Goal: Task Accomplishment & Management: Manage account settings

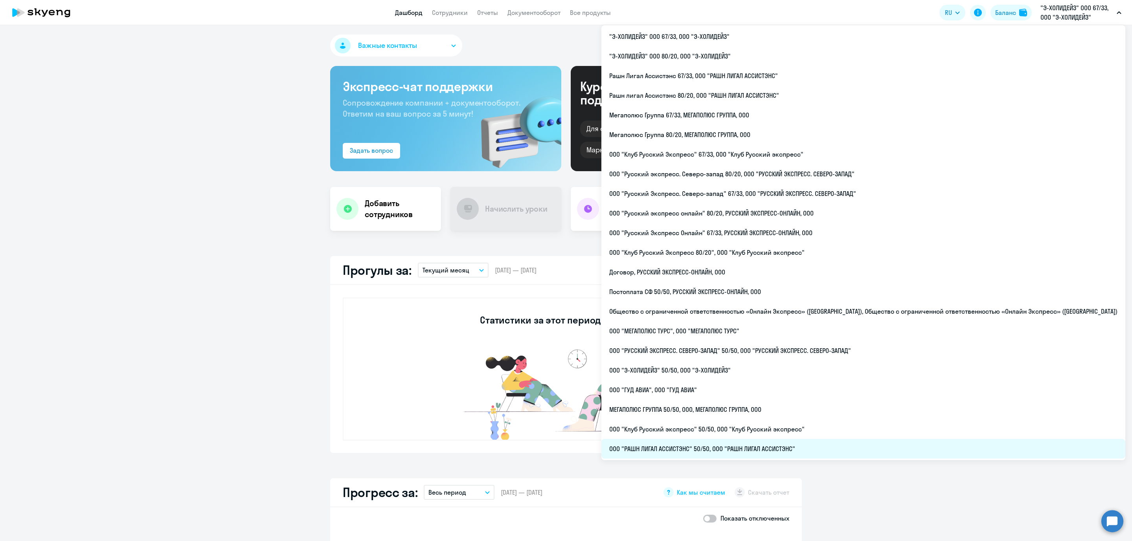
click at [765, 445] on li "ООО "РАШН ЛИГАЛ АССИСТЭНС" 50/50, ООО "РАШН ЛИГАЛ АССИСТЭНС"" at bounding box center [863, 449] width 524 height 20
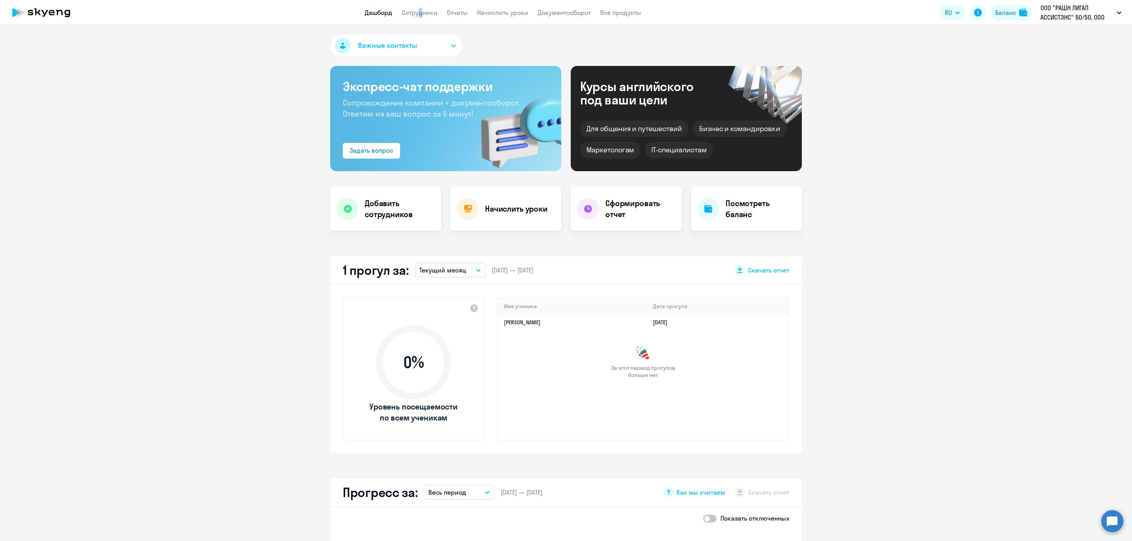
drag, startPoint x: 416, startPoint y: 6, endPoint x: 418, endPoint y: 20, distance: 14.3
click at [418, 20] on app-header "Дашборд Сотрудники Отчеты Начислить уроки Документооборот Все продукты Дашборд …" at bounding box center [566, 12] width 1132 height 25
click at [421, 12] on link "Сотрудники" at bounding box center [420, 13] width 36 height 8
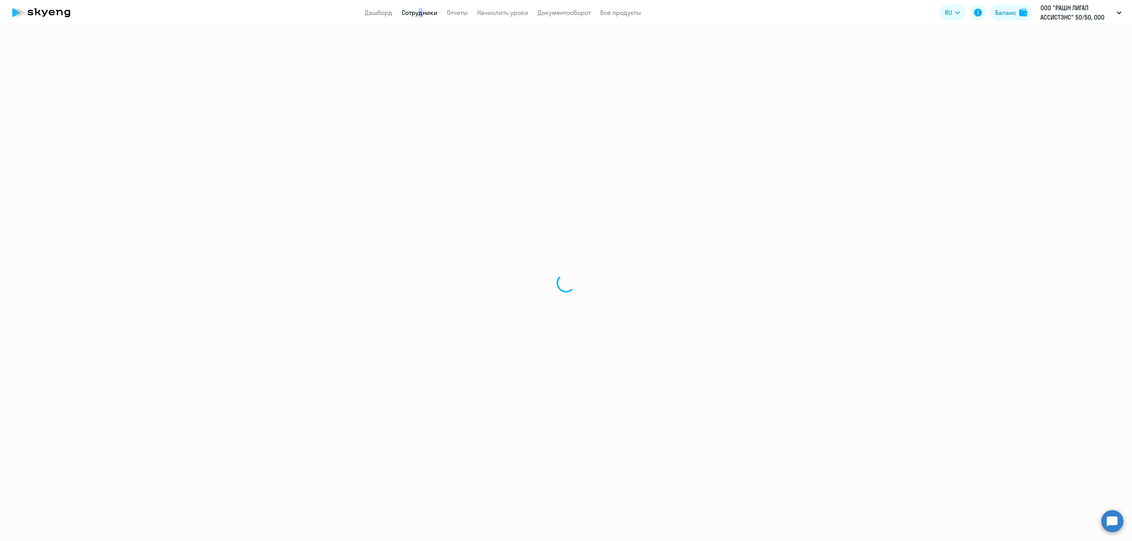
select select "30"
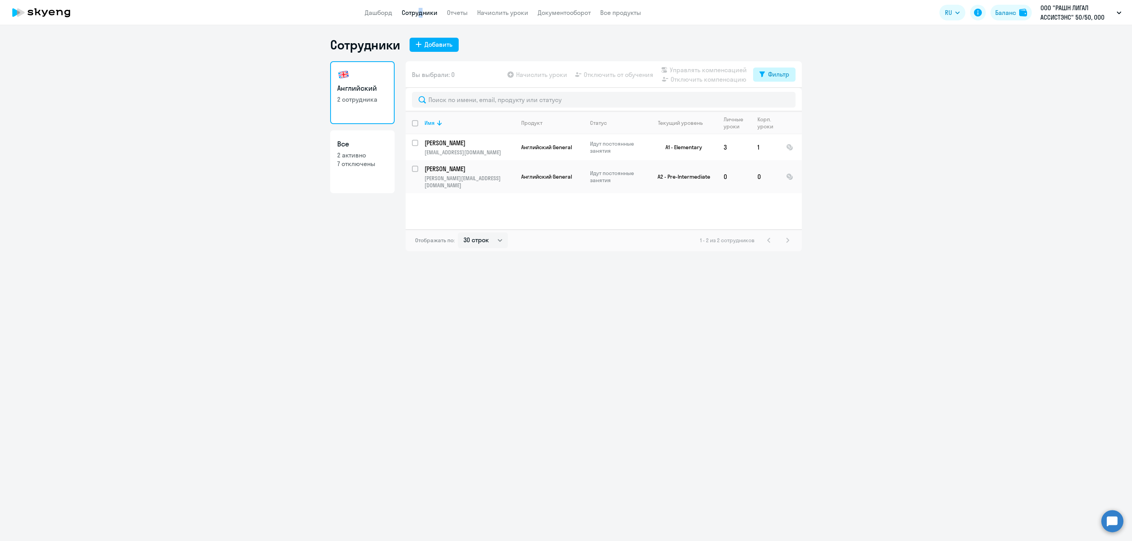
click at [778, 73] on div "Фильтр" at bounding box center [778, 74] width 21 height 9
click at [773, 98] on div "Показать отключенных от обучения" at bounding box center [732, 102] width 114 height 14
click at [780, 100] on span at bounding box center [782, 100] width 13 height 8
click at [776, 100] on input "checkbox" at bounding box center [775, 99] width 0 height 0
checkbox input "true"
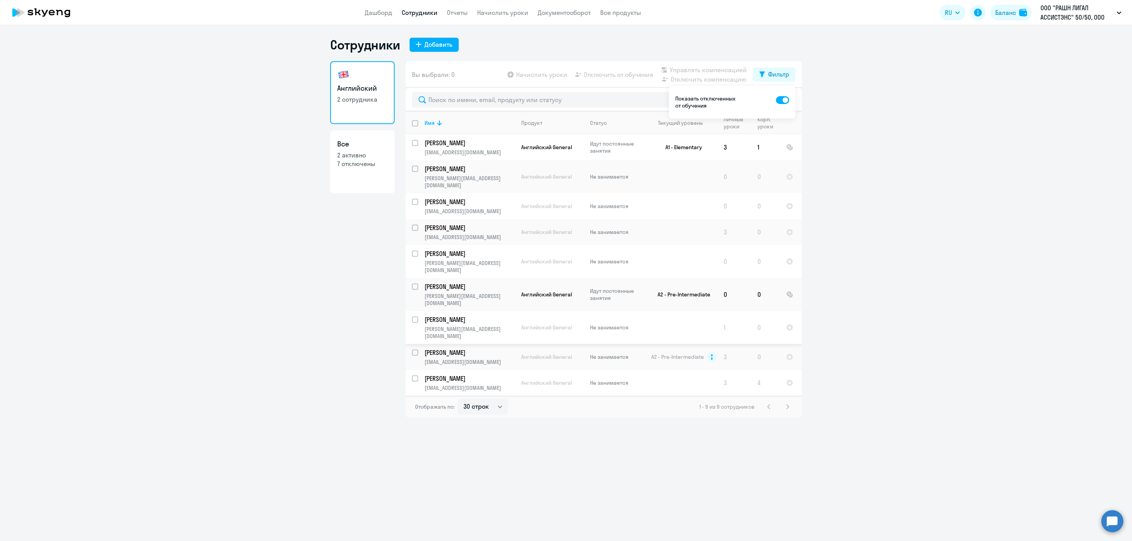
click at [412, 317] on input "select row 7245116" at bounding box center [420, 325] width 16 height 16
checkbox input "true"
click at [790, 541] on div at bounding box center [566, 541] width 1132 height 0
click at [875, 541] on div at bounding box center [566, 541] width 1132 height 0
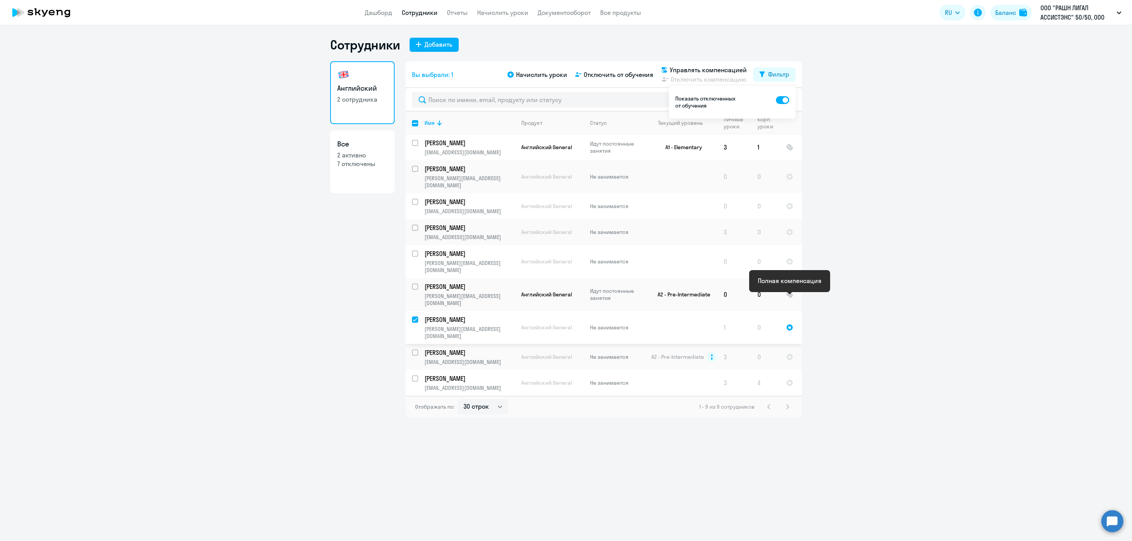
click at [787, 324] on div at bounding box center [789, 327] width 7 height 7
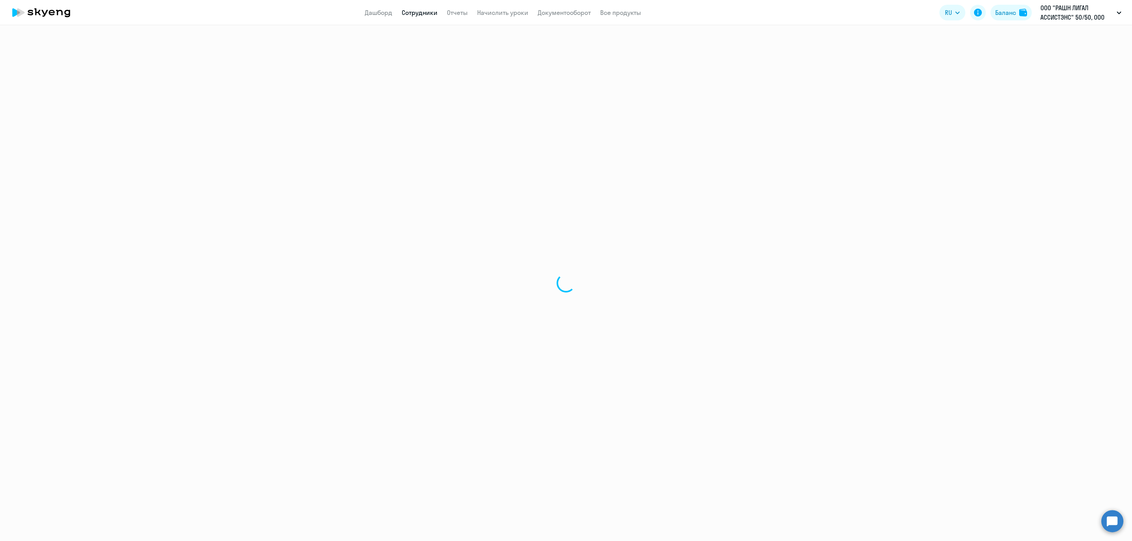
select select "english"
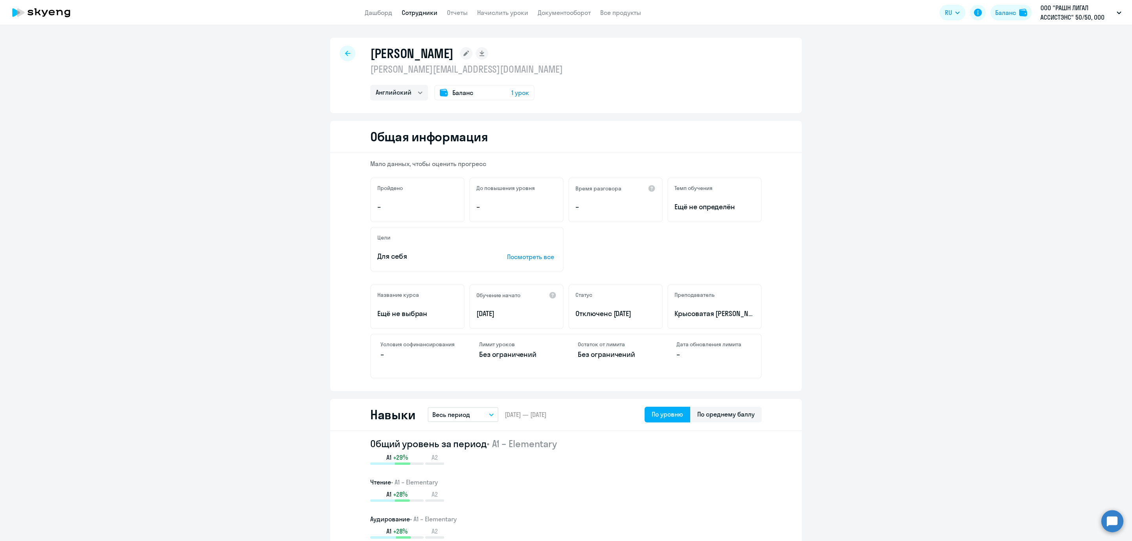
click at [425, 14] on link "Сотрудники" at bounding box center [420, 13] width 36 height 8
select select "30"
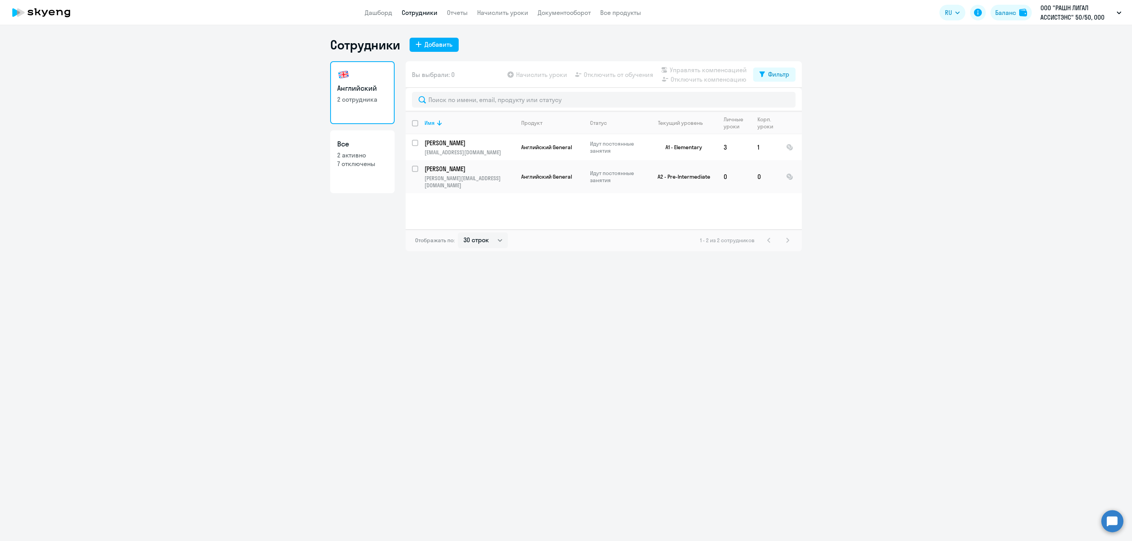
click at [365, 163] on p "7 отключены" at bounding box center [362, 164] width 50 height 9
select select "30"
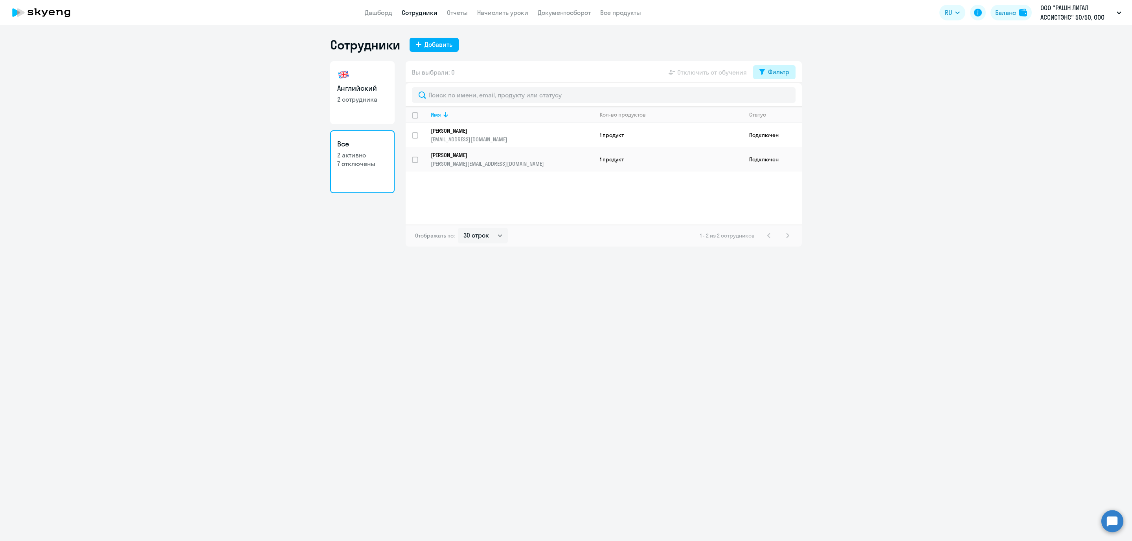
click at [777, 74] on div "Фильтр" at bounding box center [778, 71] width 21 height 9
click at [783, 97] on span at bounding box center [782, 98] width 13 height 8
click at [776, 97] on input "checkbox" at bounding box center [775, 97] width 0 height 0
checkbox input "true"
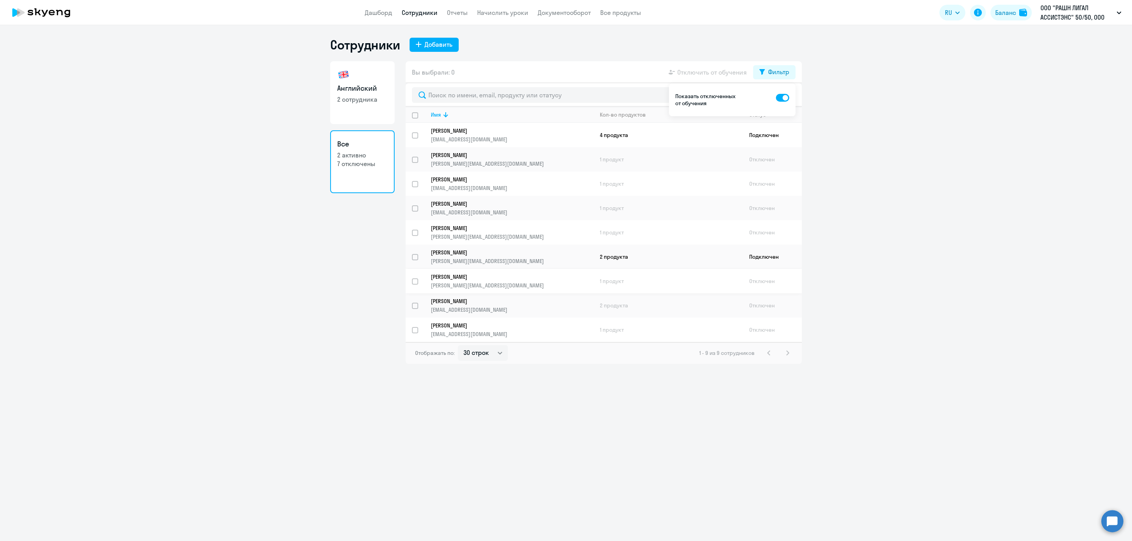
click at [414, 279] on input "select row 7245116" at bounding box center [420, 287] width 16 height 16
checkbox input "true"
click at [440, 46] on div "Добавить" at bounding box center [438, 44] width 28 height 9
select select "english_adult_not_native_speaker"
select select "3"
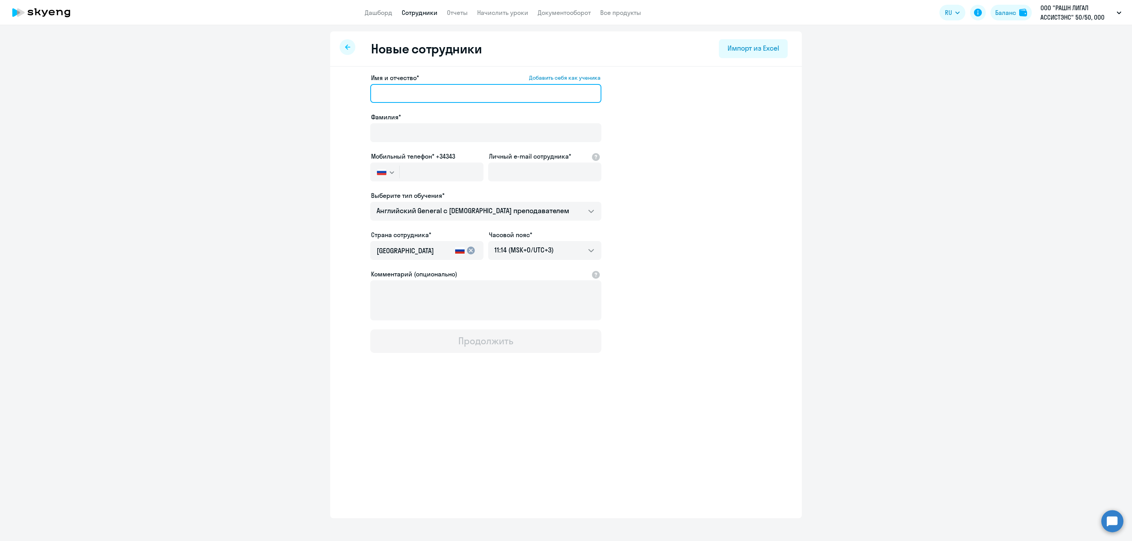
click at [403, 92] on input "Имя и отчество* Добавить себя как ученика" at bounding box center [485, 93] width 231 height 19
type input "T"
type input "[PERSON_NAME]"
click at [432, 132] on input "Фамилия*" at bounding box center [485, 132] width 231 height 19
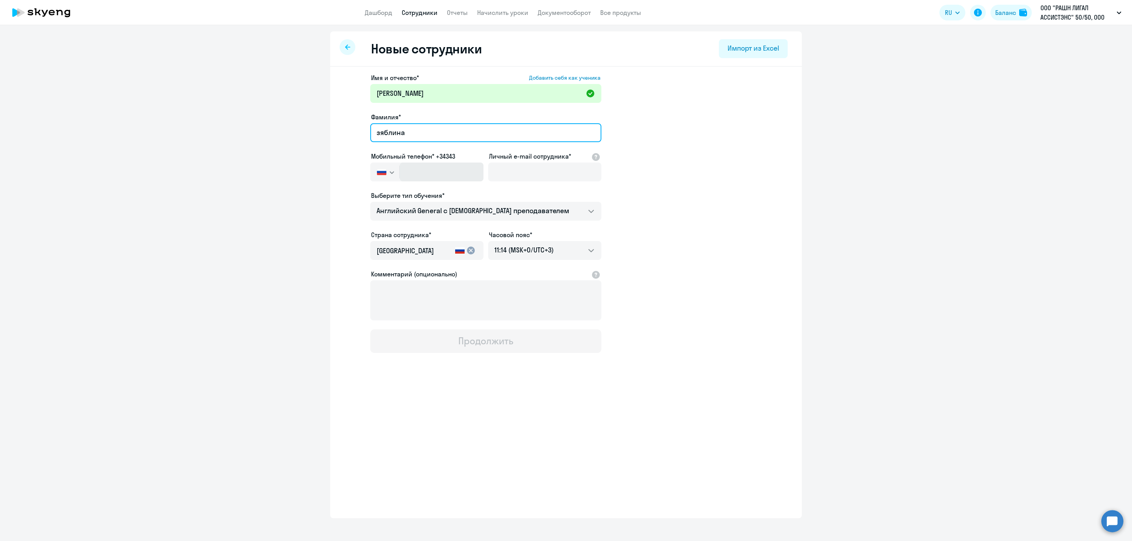
type input "зяблина"
click at [437, 172] on input "text" at bounding box center [442, 172] width 84 height 19
type input "[PHONE_NUMBER]"
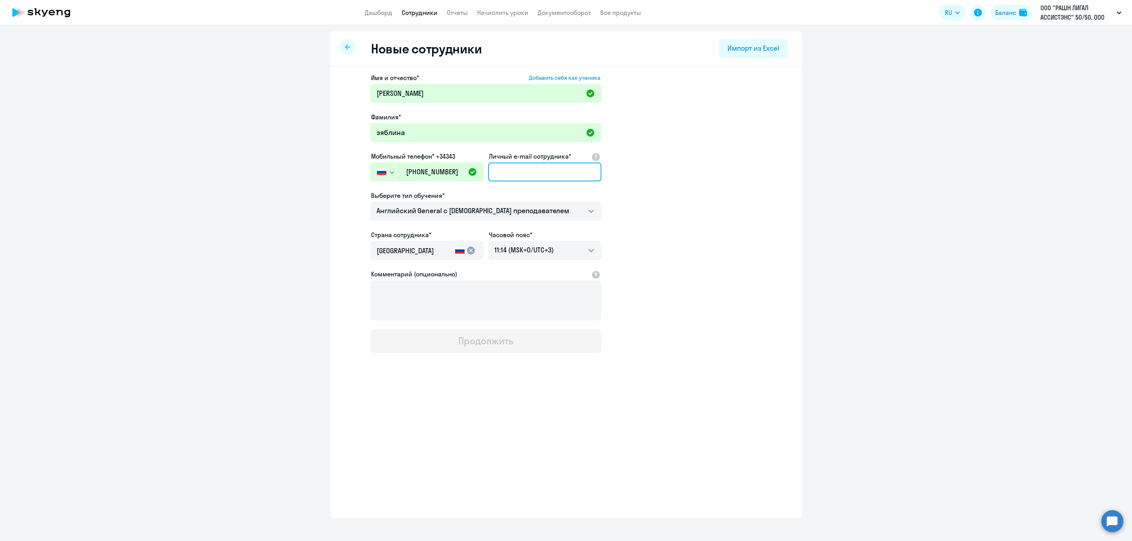
click at [517, 170] on input "Личный e-mail сотрудника*" at bounding box center [544, 172] width 113 height 19
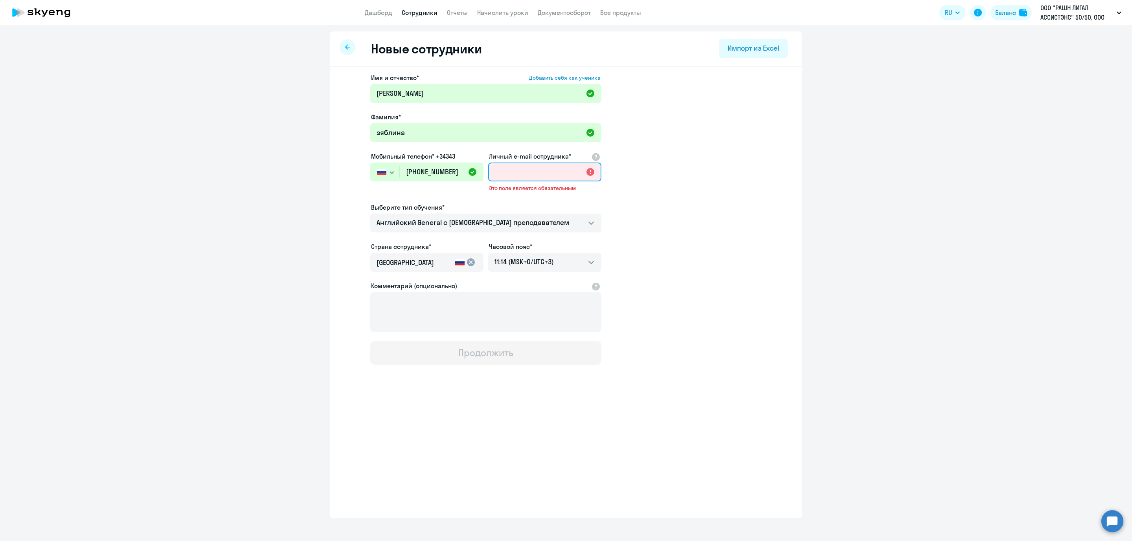
click at [503, 175] on input "Личный e-mail сотрудника*" at bounding box center [544, 172] width 113 height 19
paste input "[PERSON_NAME][EMAIL_ADDRESS][DOMAIN_NAME]"
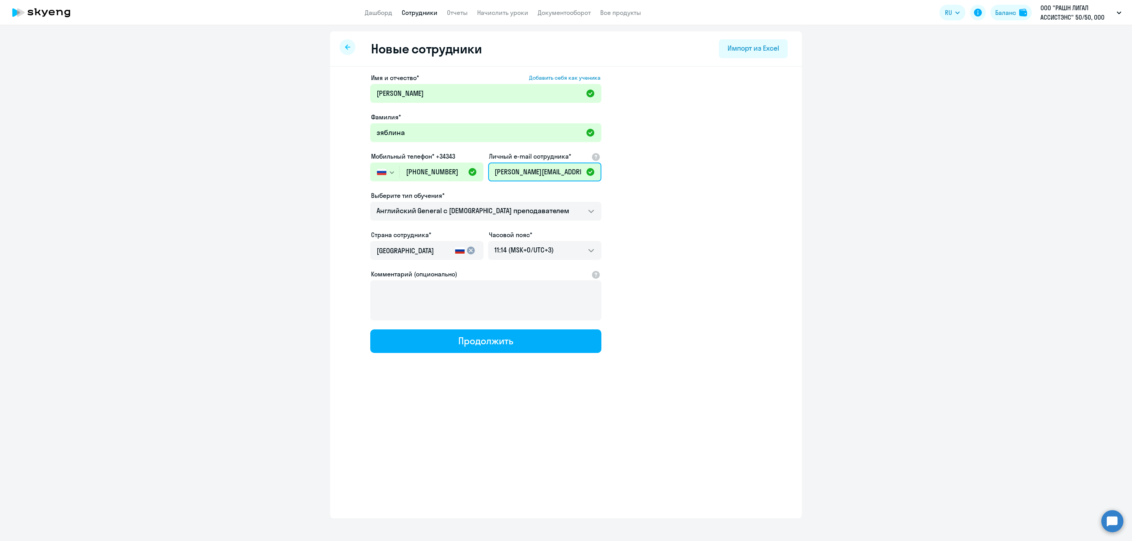
scroll to position [0, 16]
type input "[PERSON_NAME][EMAIL_ADDRESS][DOMAIN_NAME]"
click at [697, 183] on app-new-student-form "Имя и отчество* Добавить себя как ученика [PERSON_NAME]* зяблина Мобильный теле…" at bounding box center [566, 213] width 446 height 280
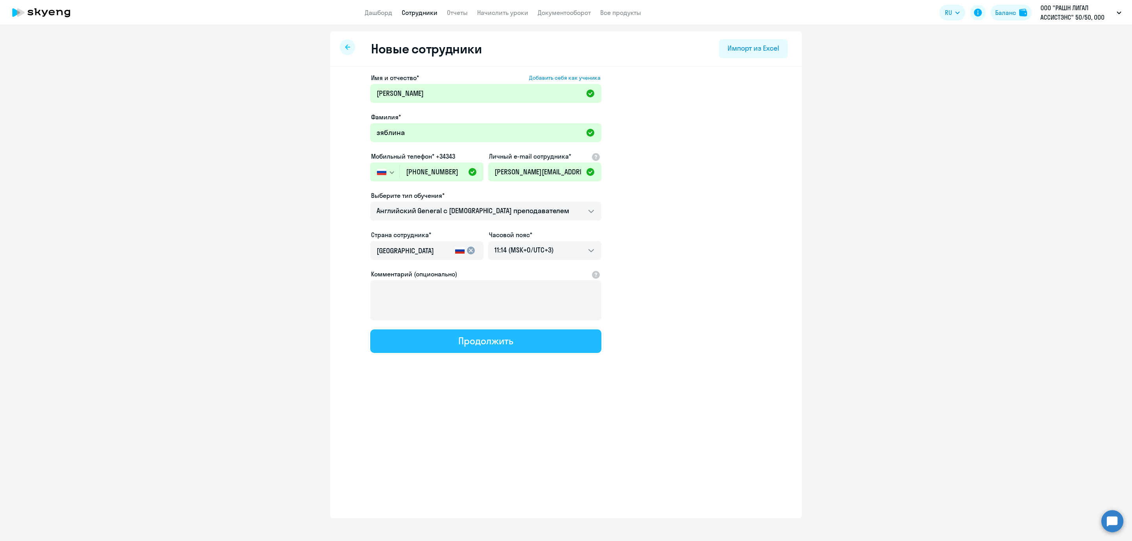
click at [468, 339] on div "Продолжить" at bounding box center [485, 341] width 55 height 13
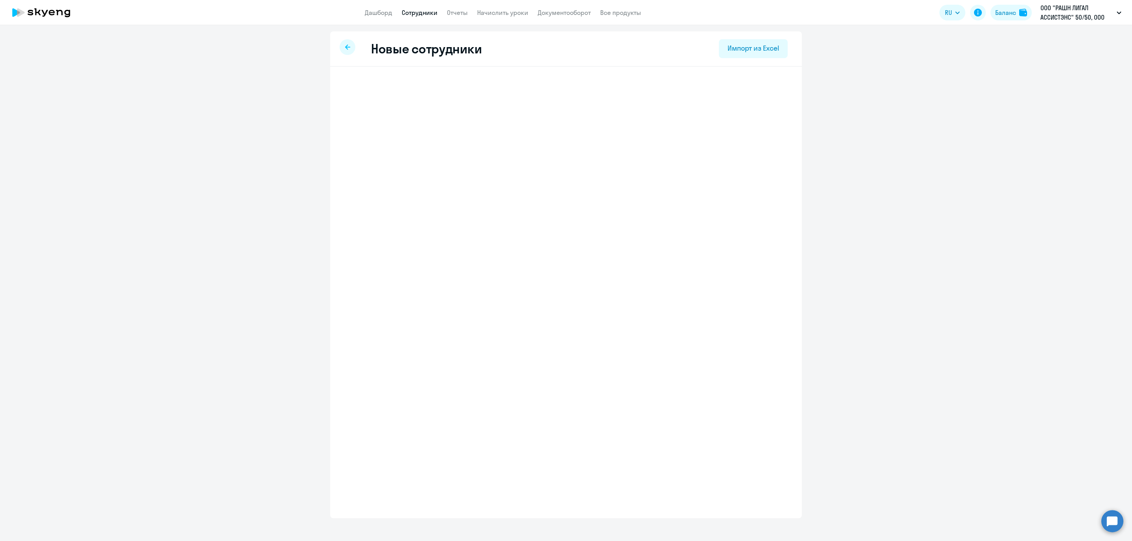
select select "english_adult_not_native_speaker"
select select "3"
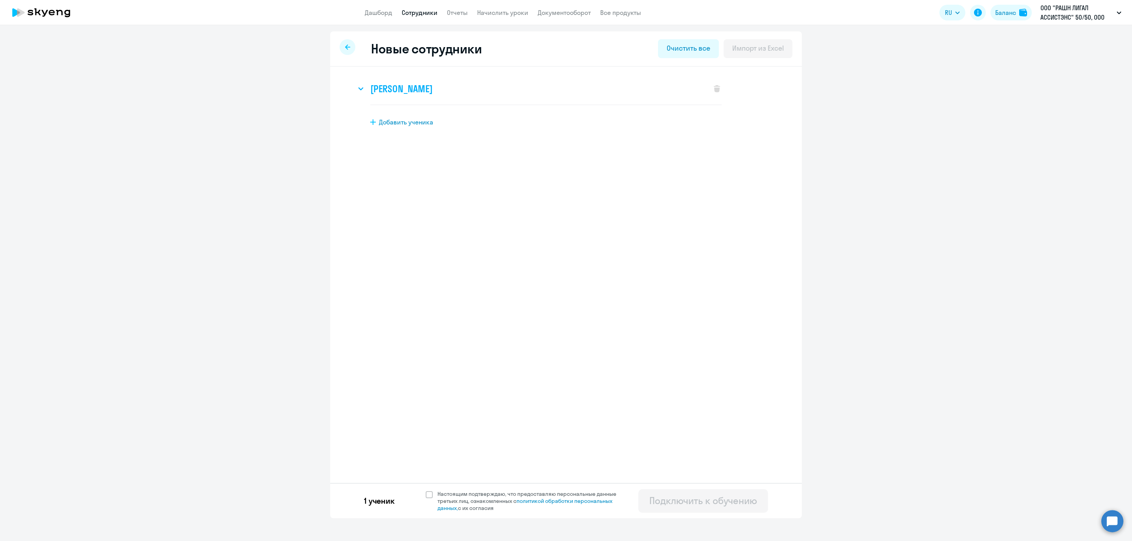
click at [385, 85] on h3 "[PERSON_NAME]" at bounding box center [401, 89] width 62 height 13
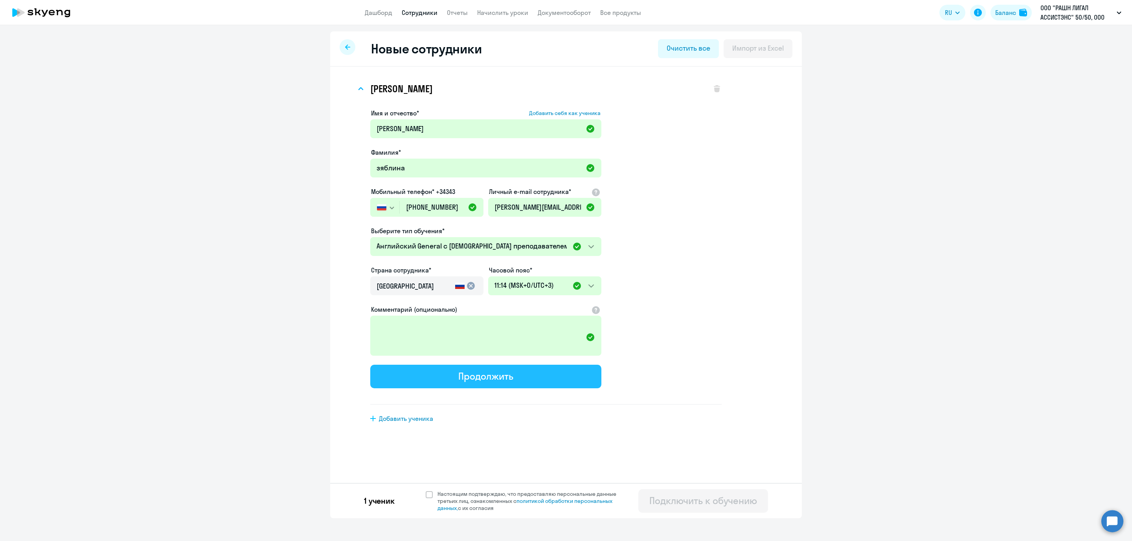
click at [529, 371] on button "Продолжить" at bounding box center [485, 377] width 231 height 24
select select "english_adult_not_native_speaker"
select select "3"
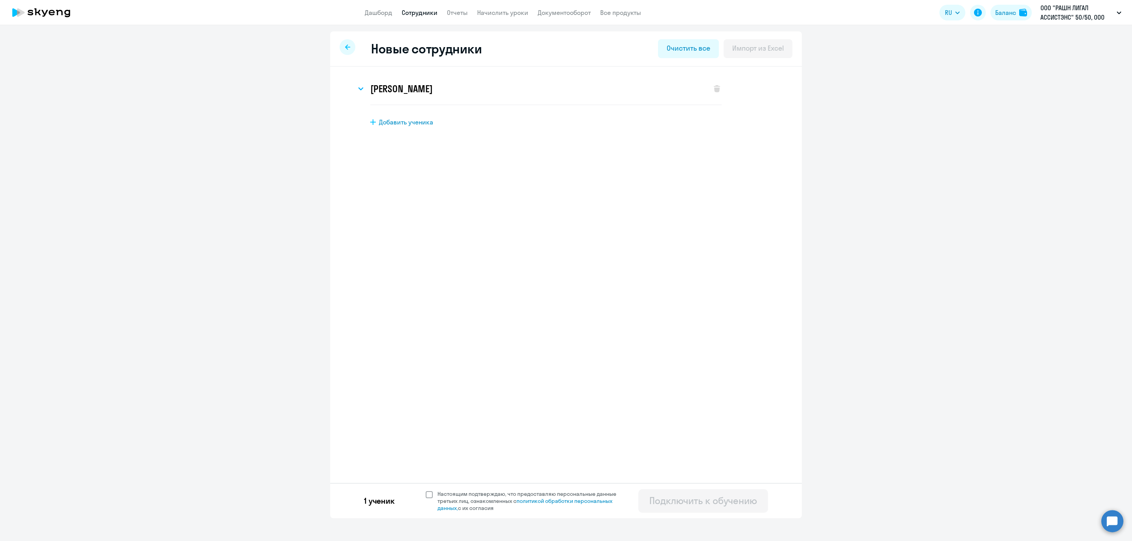
click at [427, 495] on span at bounding box center [429, 495] width 7 height 7
click at [426, 491] on input "Настоящим подтверждаю, что предоставляю персональные данные третьих лиц, ознако…" at bounding box center [425, 490] width 0 height 0
checkbox input "true"
drag, startPoint x: 677, startPoint y: 501, endPoint x: 668, endPoint y: 501, distance: 9.4
click at [668, 501] on div "Подключить к обучению" at bounding box center [703, 501] width 108 height 13
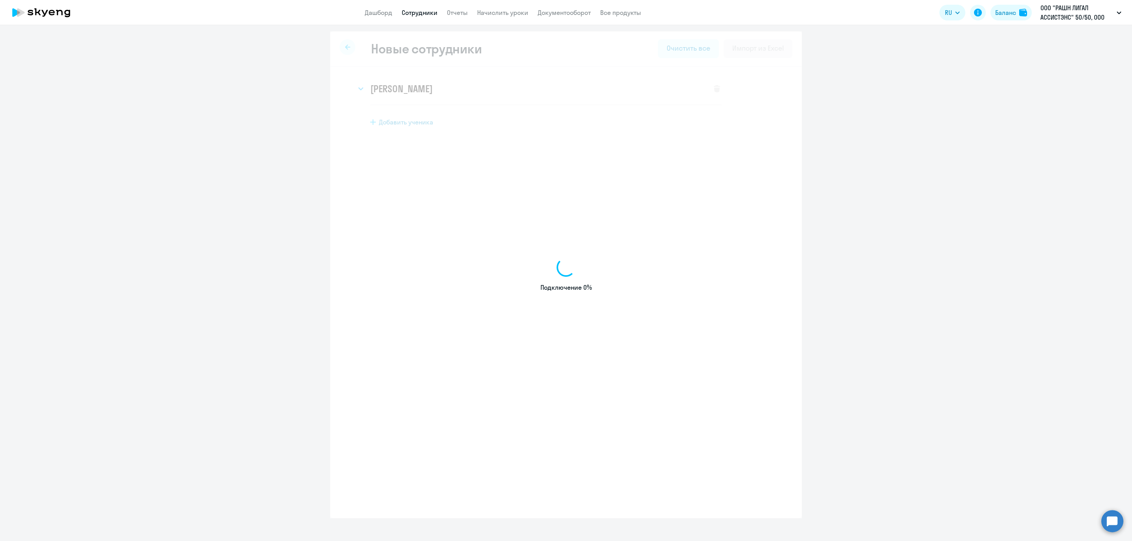
select select "english_adult_not_native_speaker"
select select "3"
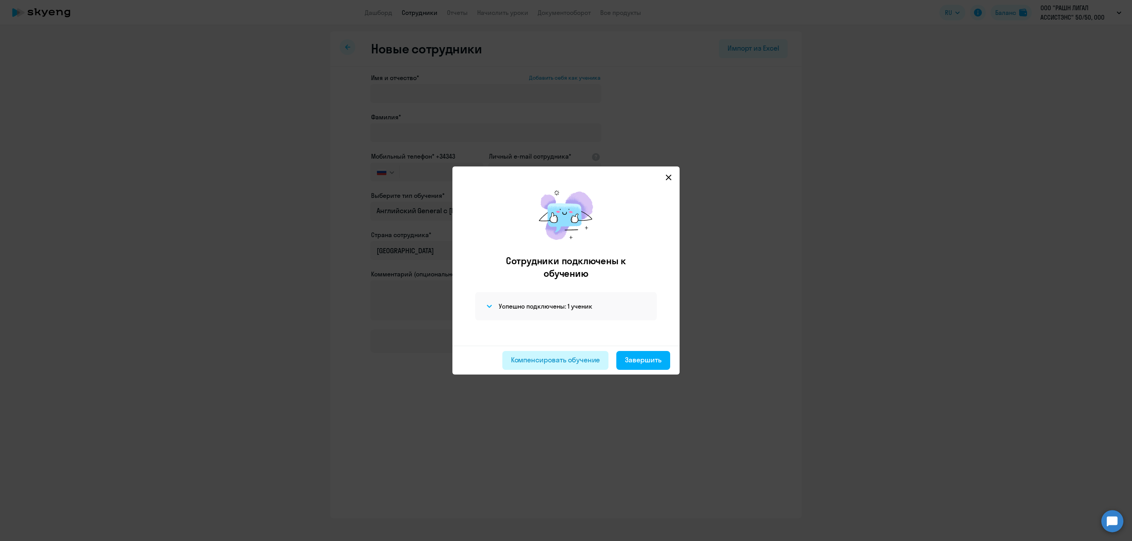
click at [572, 360] on div "Компенсировать обучение" at bounding box center [555, 360] width 89 height 10
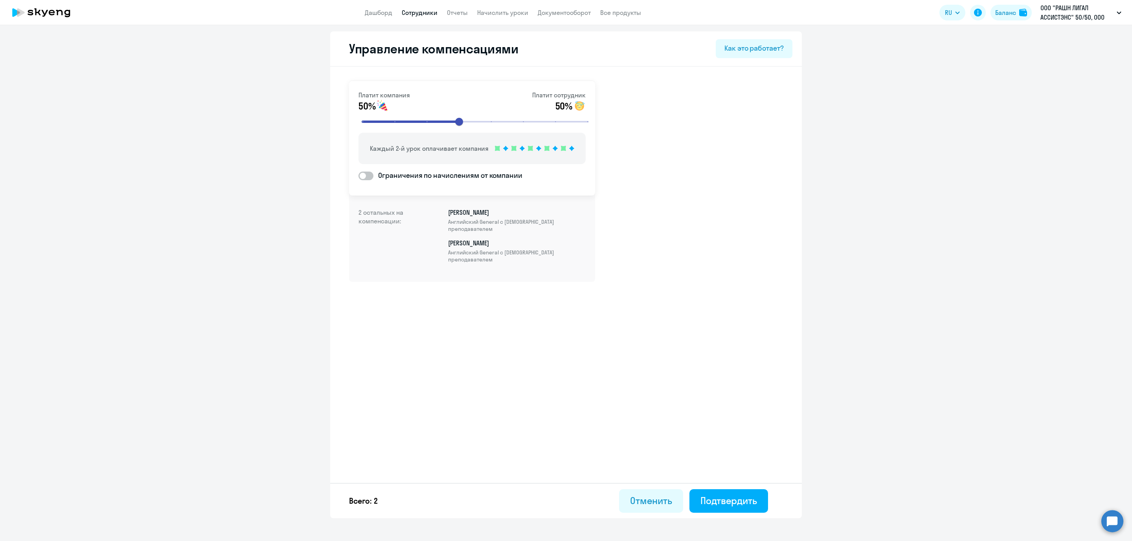
click at [368, 175] on span at bounding box center [365, 176] width 15 height 9
click at [358, 176] on input "Ограничения по начислениям от компании" at bounding box center [358, 176] width 0 height 0
checkbox input "true"
select select "MONTHLY"
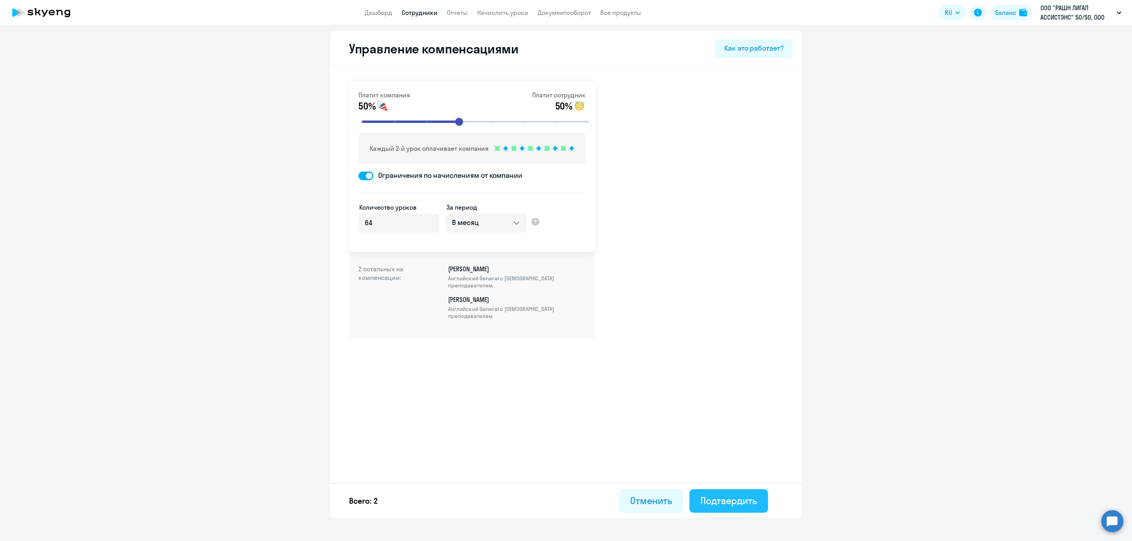
click at [730, 498] on div "Подтвердить" at bounding box center [728, 501] width 57 height 13
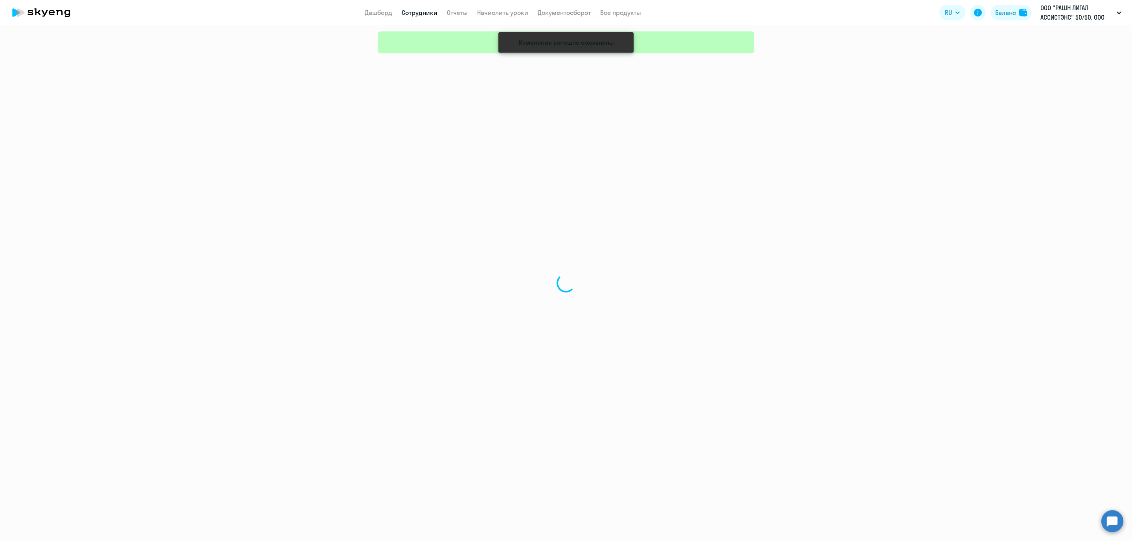
select select "30"
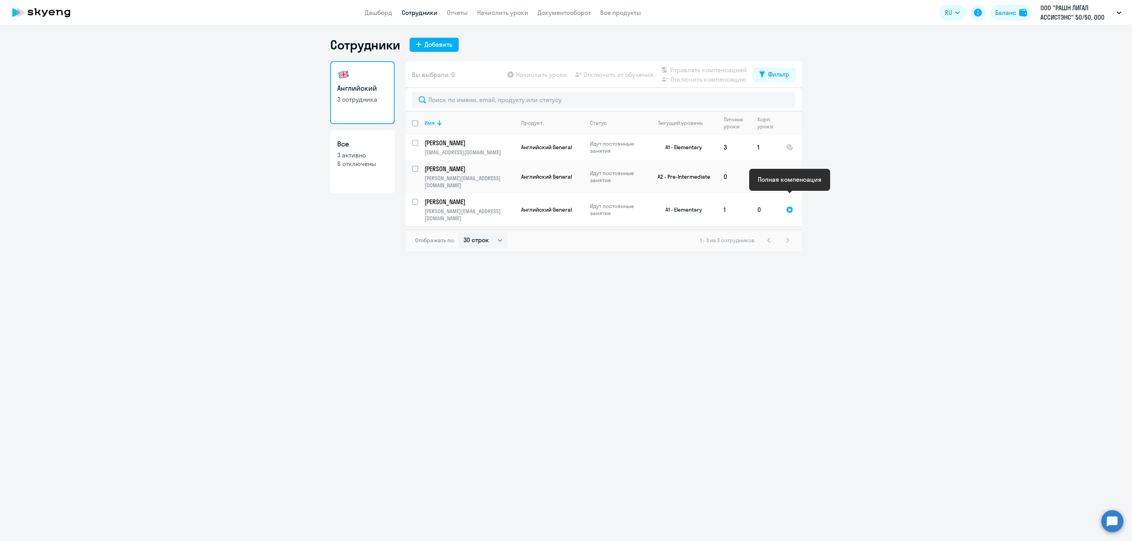
click at [791, 206] on div at bounding box center [789, 209] width 7 height 7
select select "english"
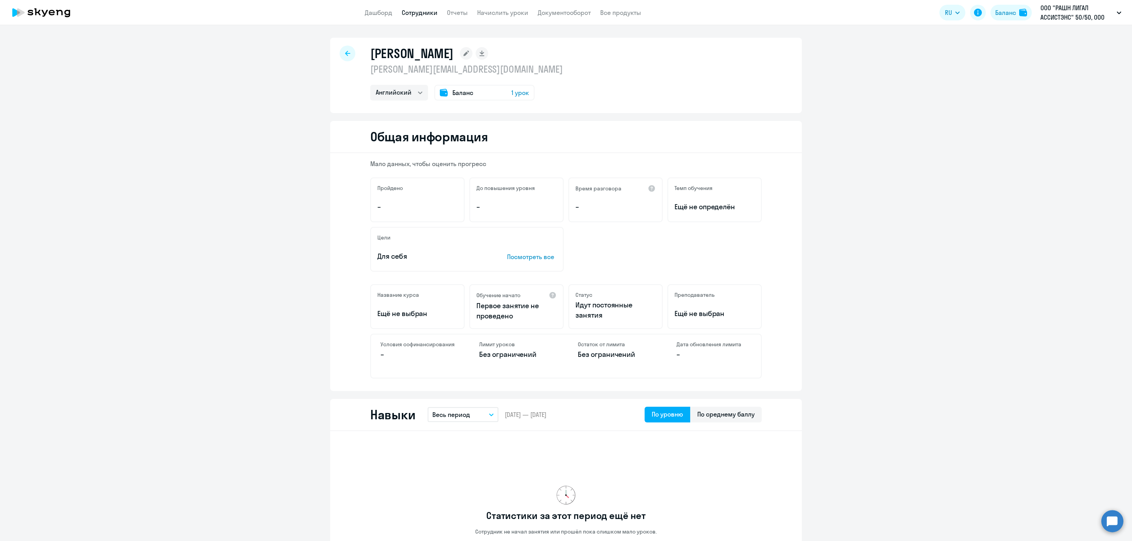
click at [472, 55] on rect at bounding box center [466, 53] width 13 height 13
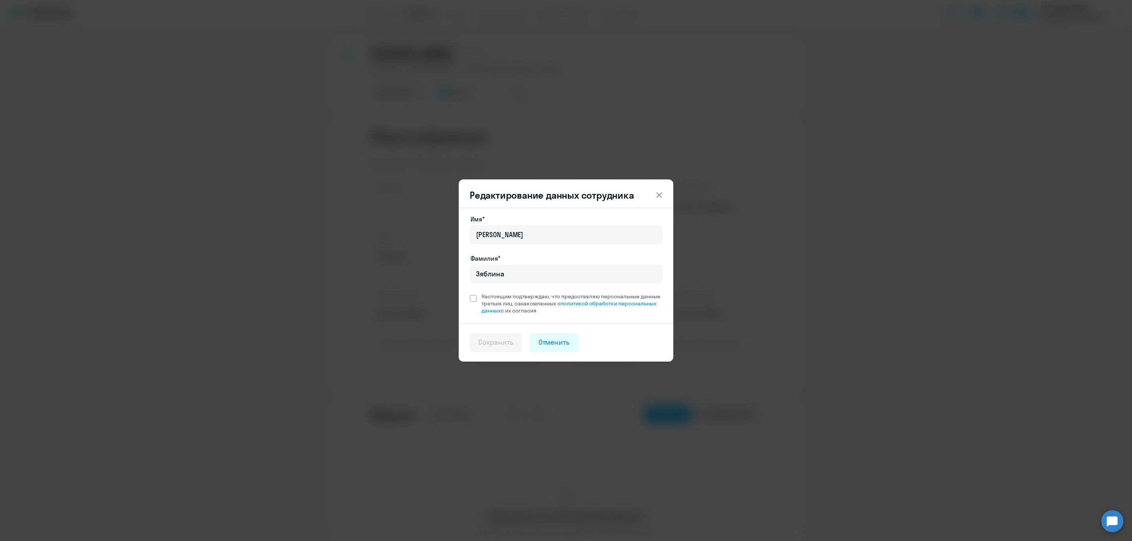
click at [655, 194] on icon at bounding box center [658, 195] width 9 height 9
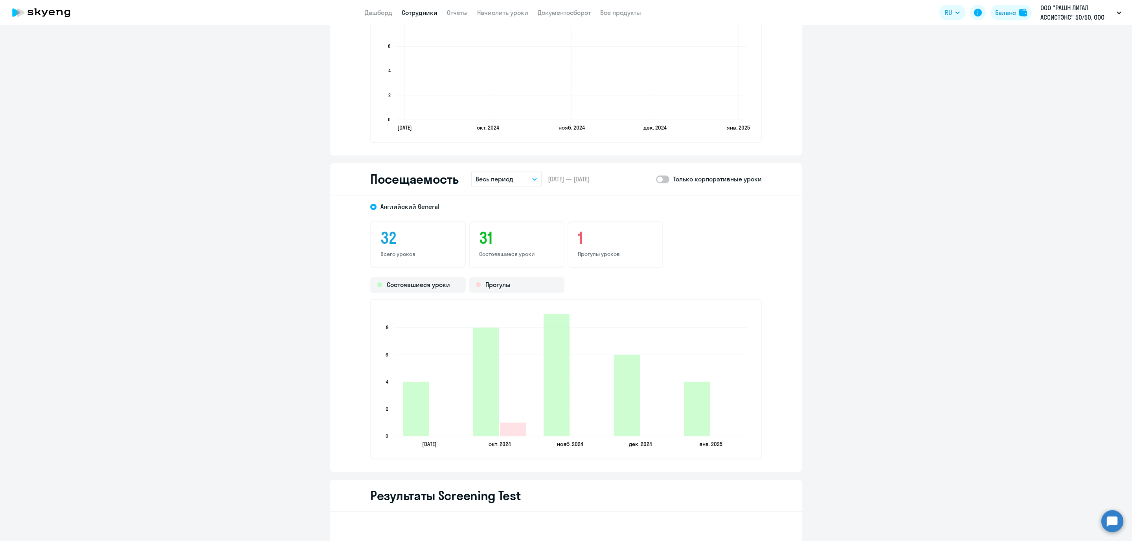
scroll to position [943, 0]
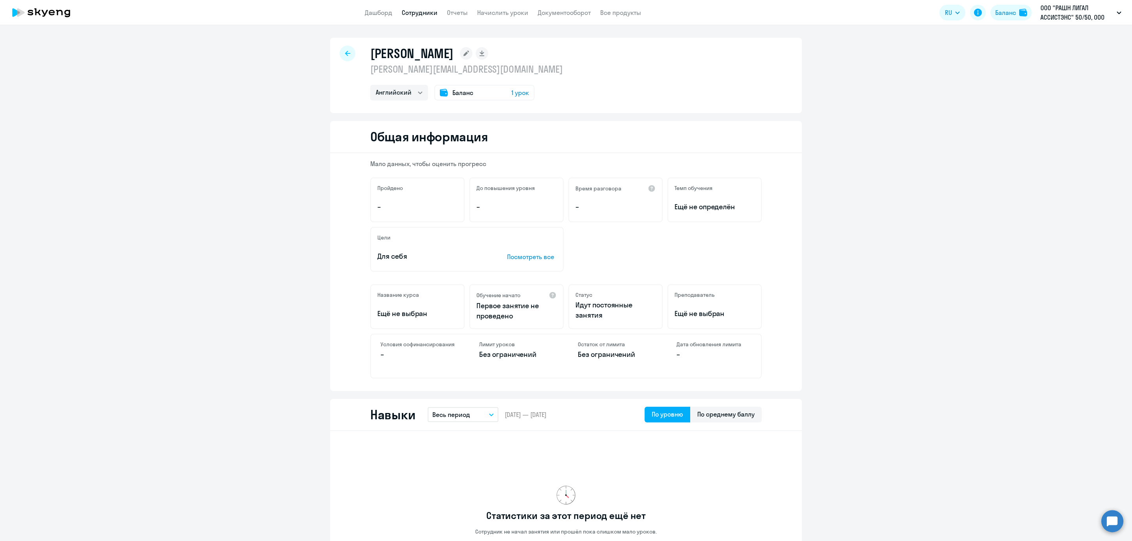
select select "30"
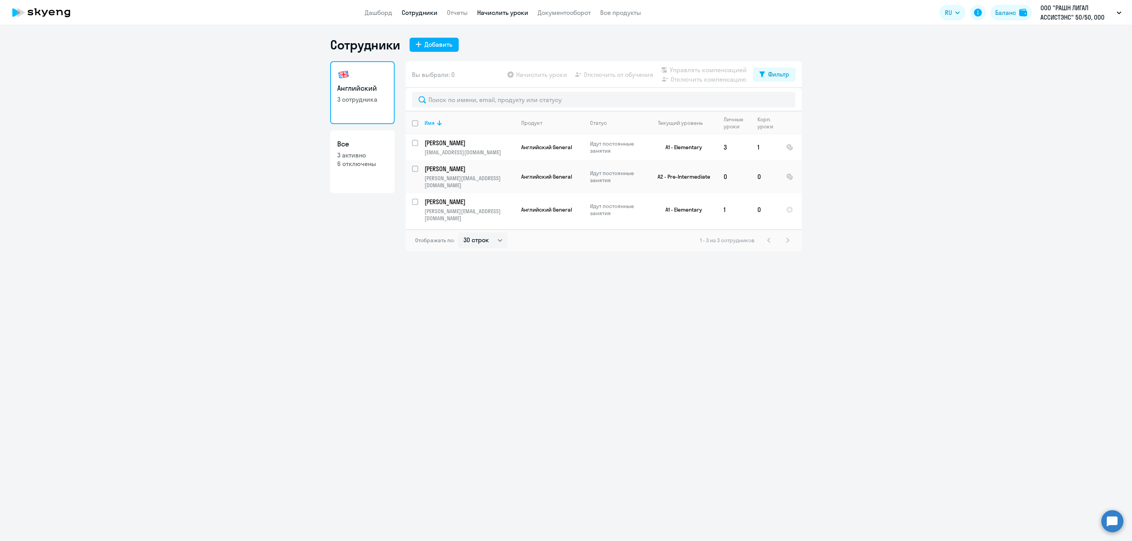
click at [515, 12] on link "Начислить уроки" at bounding box center [502, 13] width 51 height 8
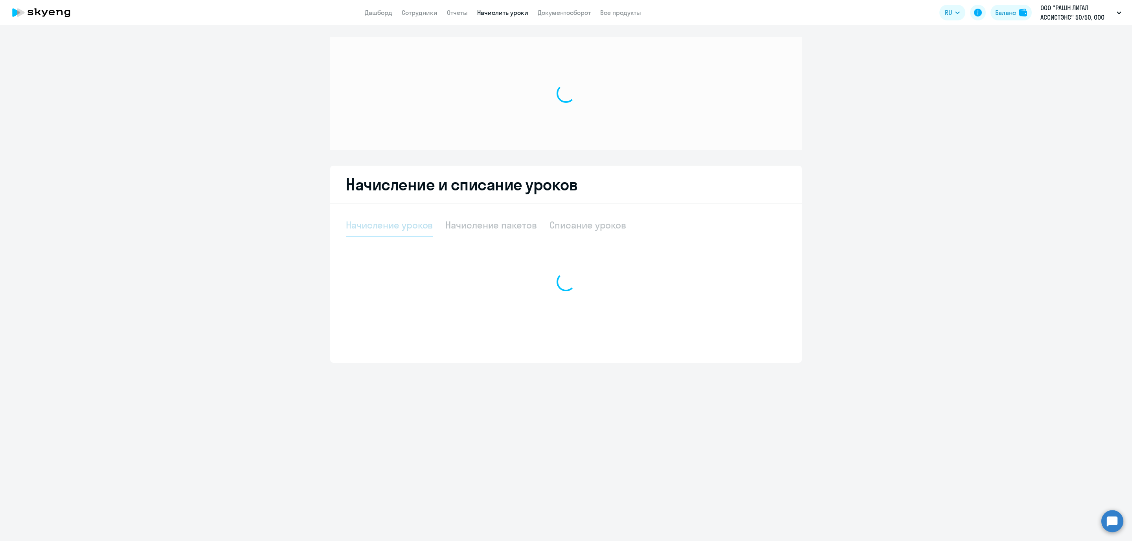
select select "10"
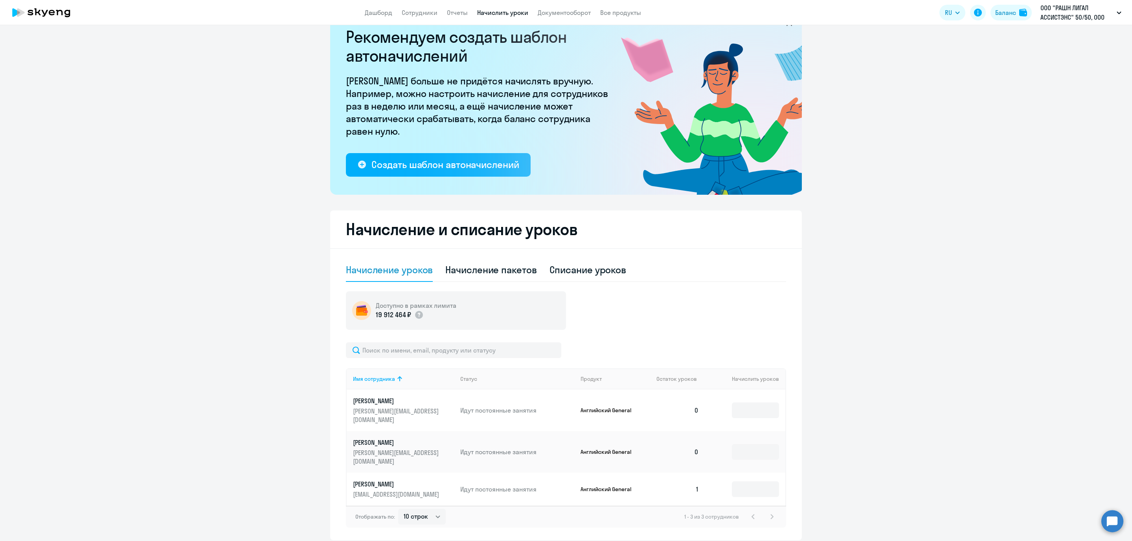
scroll to position [47, 0]
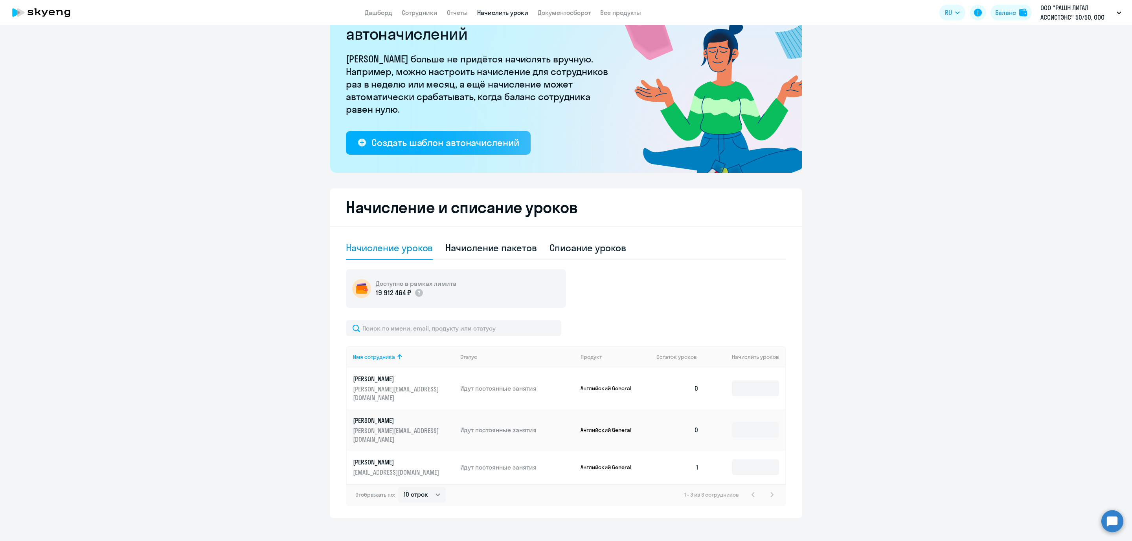
click at [372, 381] on p "[PERSON_NAME]" at bounding box center [397, 379] width 88 height 9
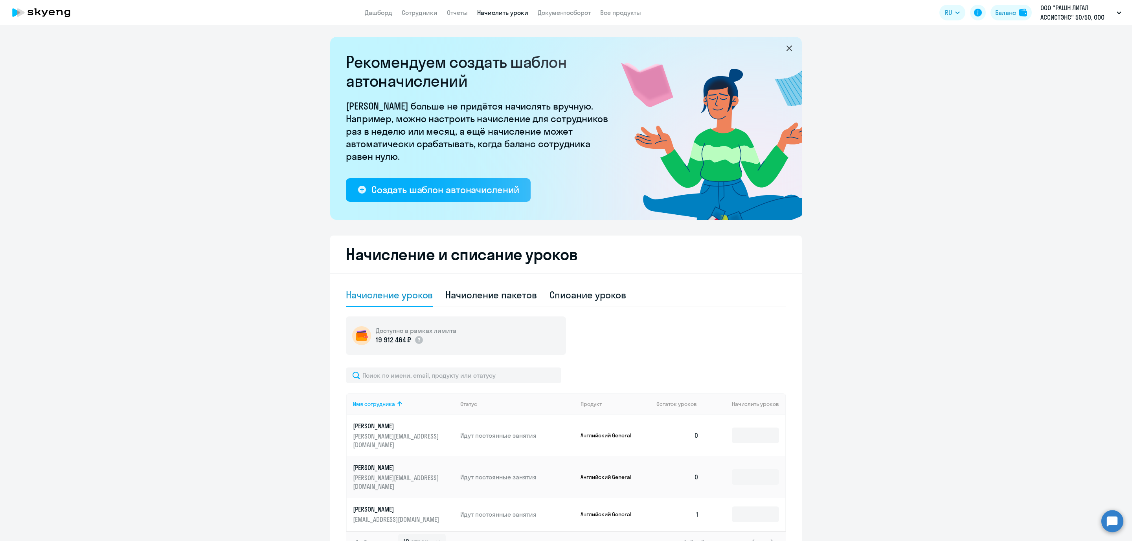
select select "english"
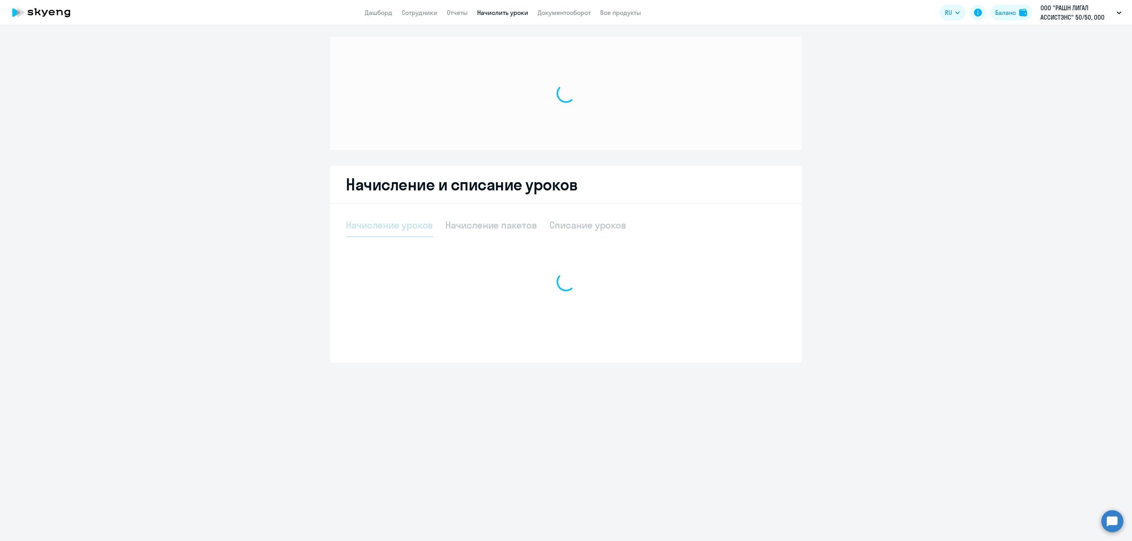
select select "10"
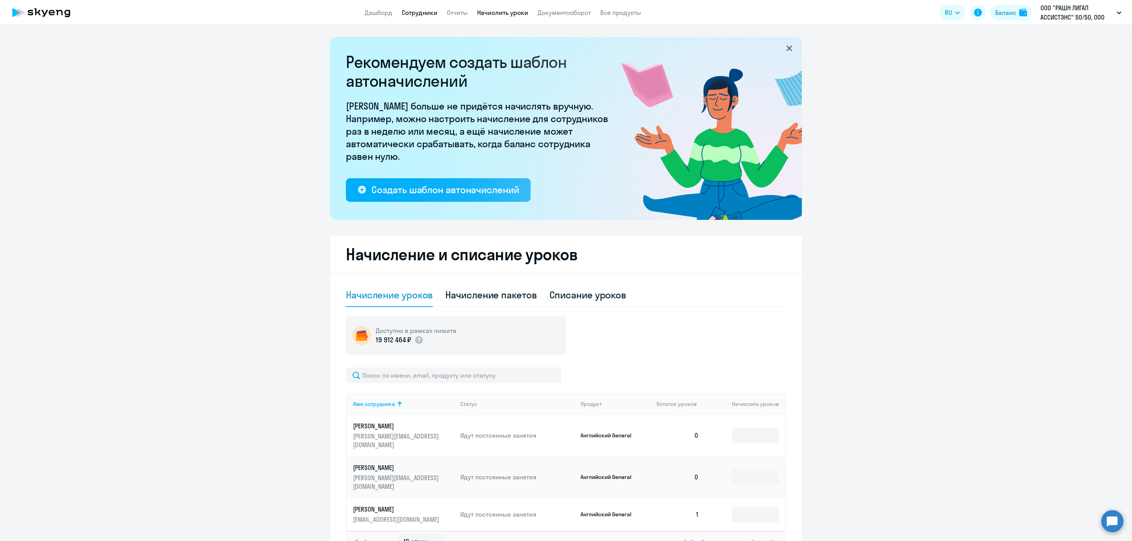
click at [421, 12] on link "Сотрудники" at bounding box center [420, 13] width 36 height 8
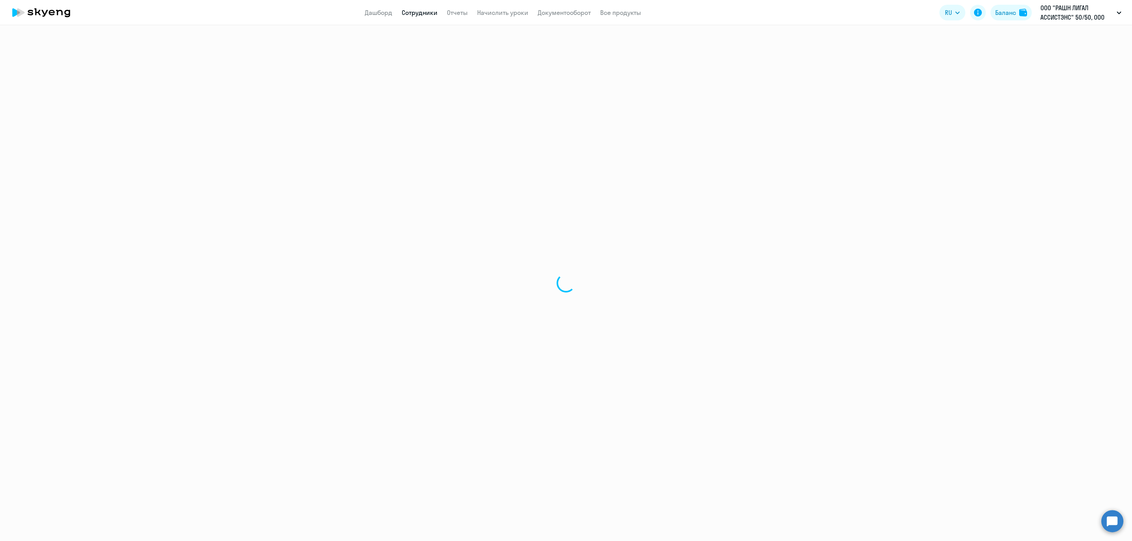
select select "30"
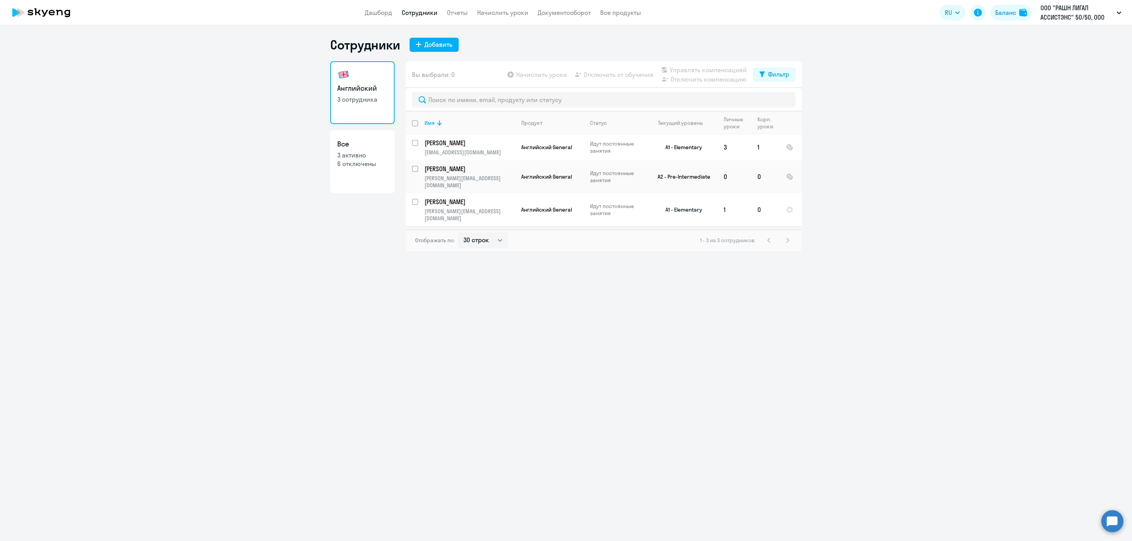
click at [415, 199] on input "select row 7245116" at bounding box center [420, 207] width 16 height 16
checkbox input "true"
click at [703, 67] on span "Управлять компенсацией" at bounding box center [708, 69] width 77 height 9
select select "MONTHLY"
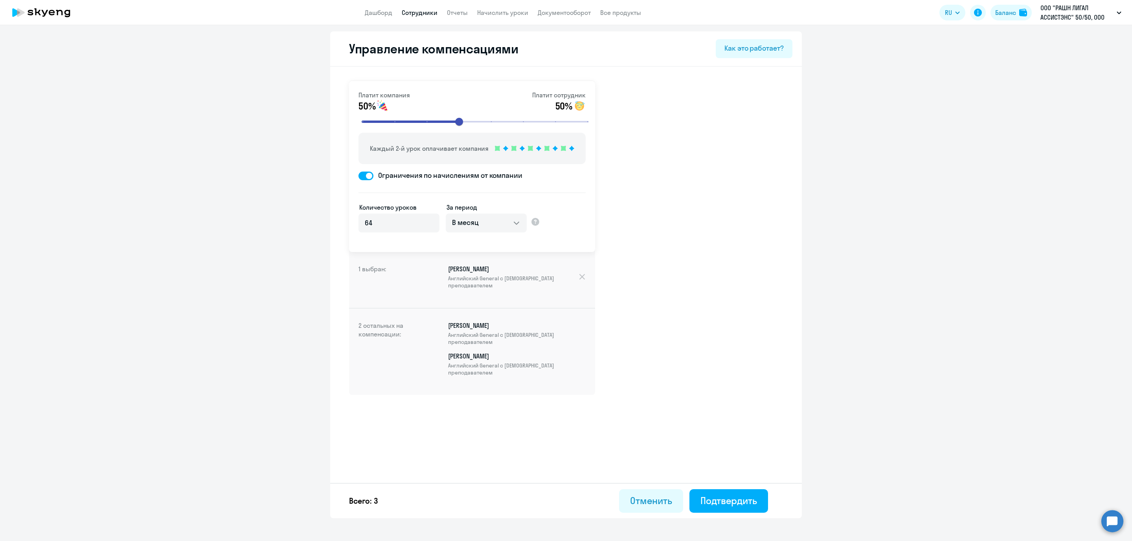
click at [368, 178] on span at bounding box center [365, 176] width 15 height 9
click at [358, 176] on input "Ограничения по начислениям от компании" at bounding box center [358, 176] width 0 height 0
checkbox input "false"
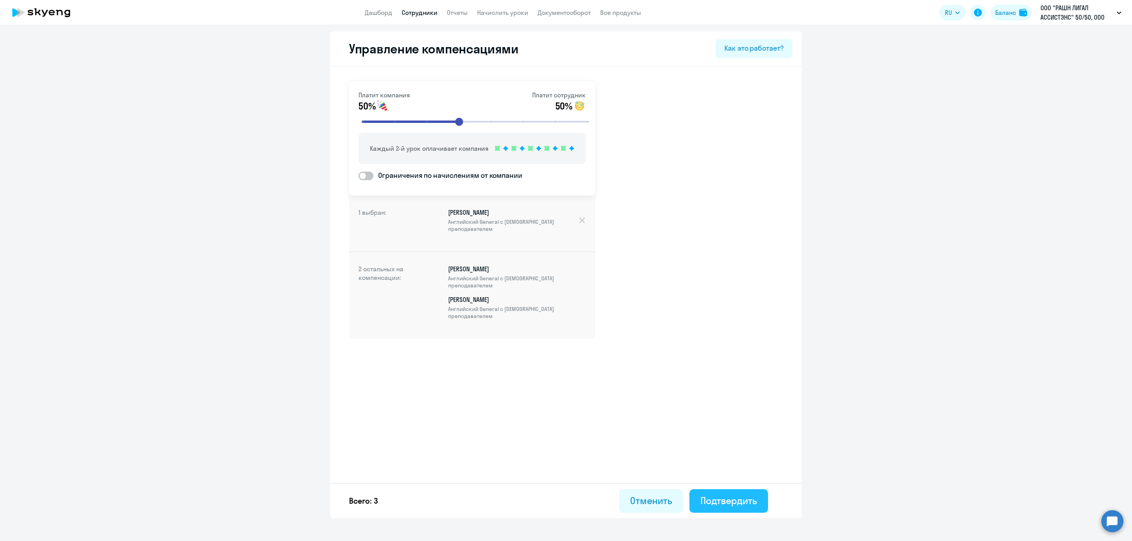
click at [729, 495] on div "Подтвердить" at bounding box center [728, 501] width 57 height 13
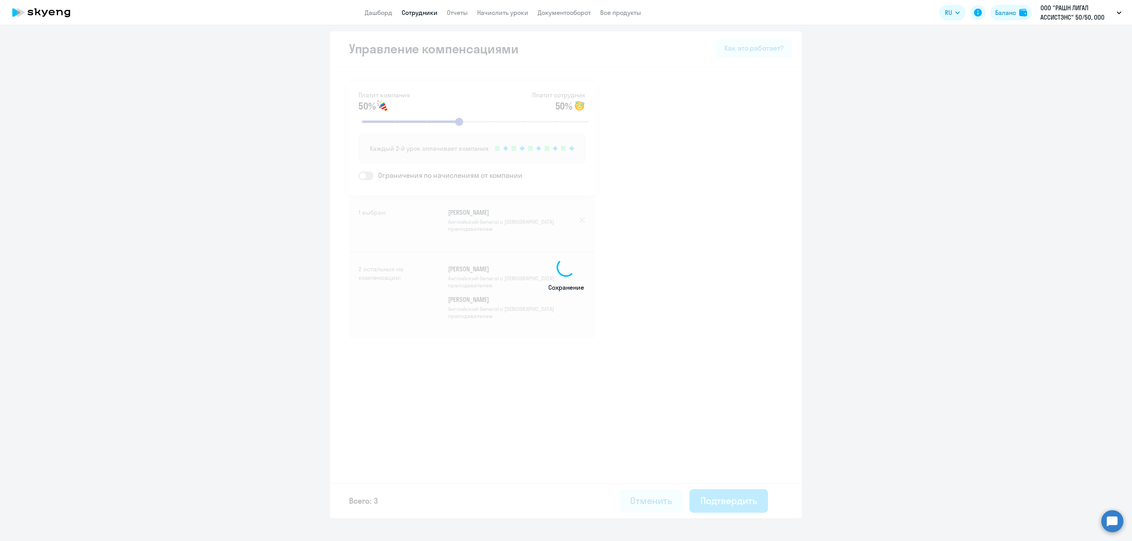
select select "30"
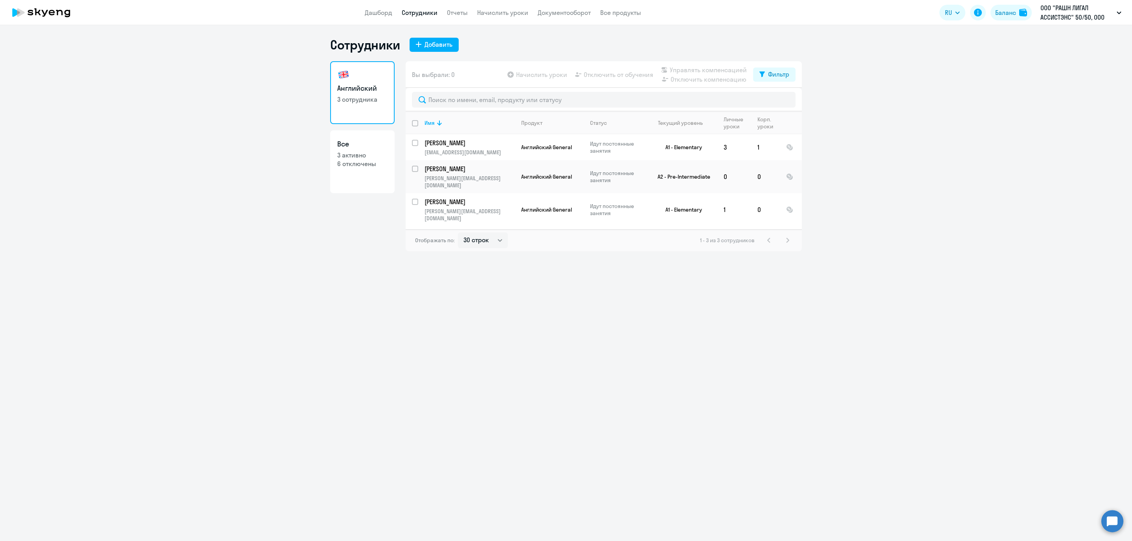
click at [798, 326] on div "Сотрудники Добавить Английский 3 сотрудника Все 3 активно 6 отключены Вы выбрал…" at bounding box center [566, 283] width 1132 height 516
drag, startPoint x: 727, startPoint y: 362, endPoint x: 731, endPoint y: 354, distance: 8.6
click at [727, 362] on div "Сотрудники Добавить Английский 3 сотрудника Все 3 активно 6 отключены Вы выбрал…" at bounding box center [566, 283] width 1132 height 516
